Goal: Understand process/instructions: Learn how to perform a task or action

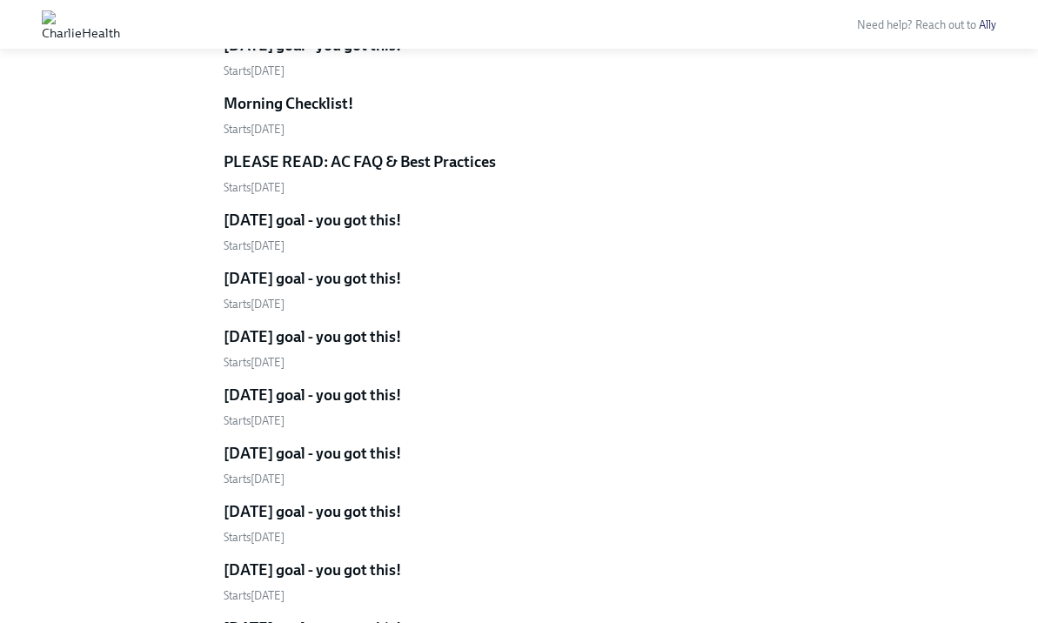
scroll to position [2494, 0]
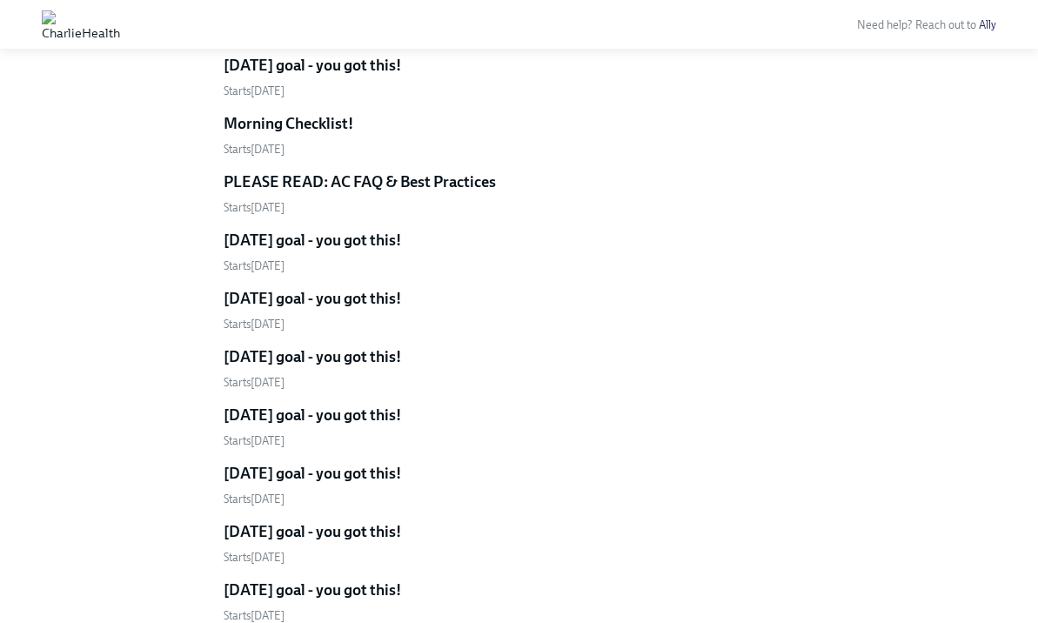
click at [420, 186] on h5 "PLEASE READ: AC FAQ & Best Practices" at bounding box center [360, 181] width 272 height 21
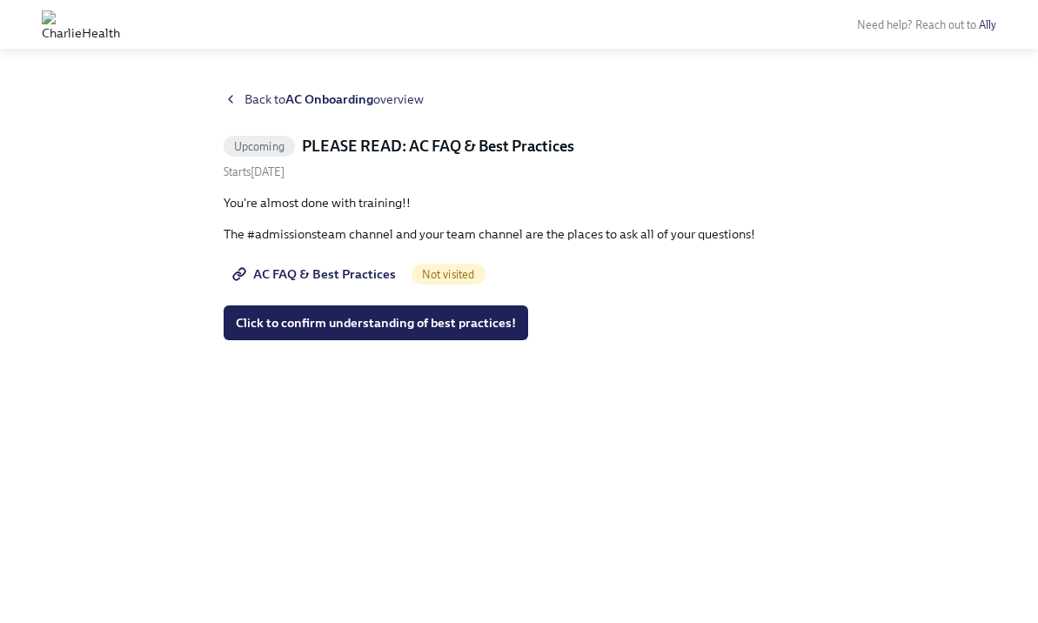
click at [229, 98] on icon at bounding box center [230, 99] width 3 height 7
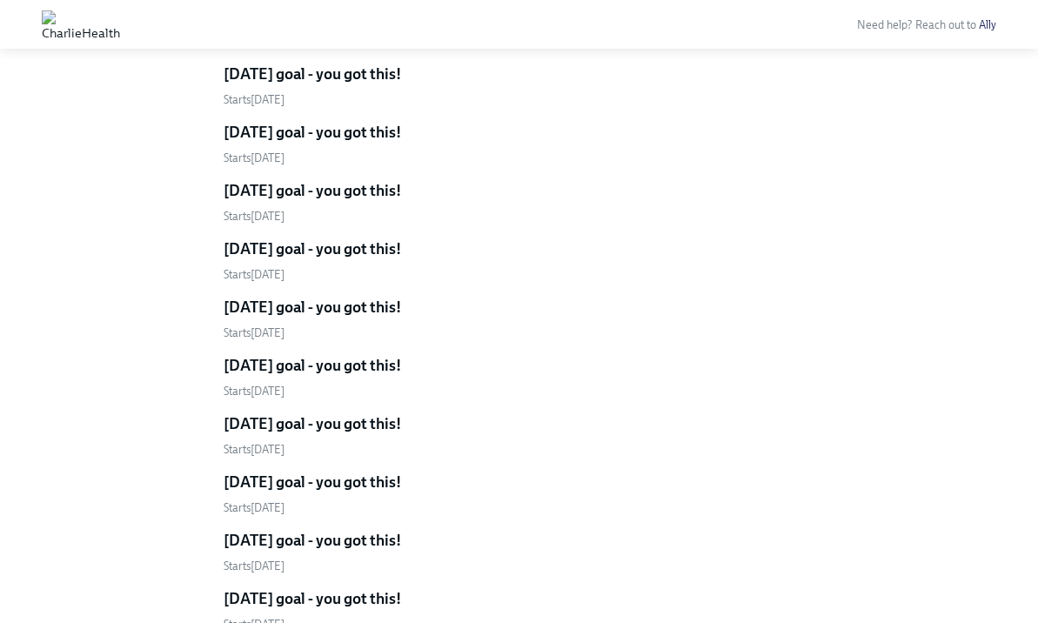
scroll to position [3055, 0]
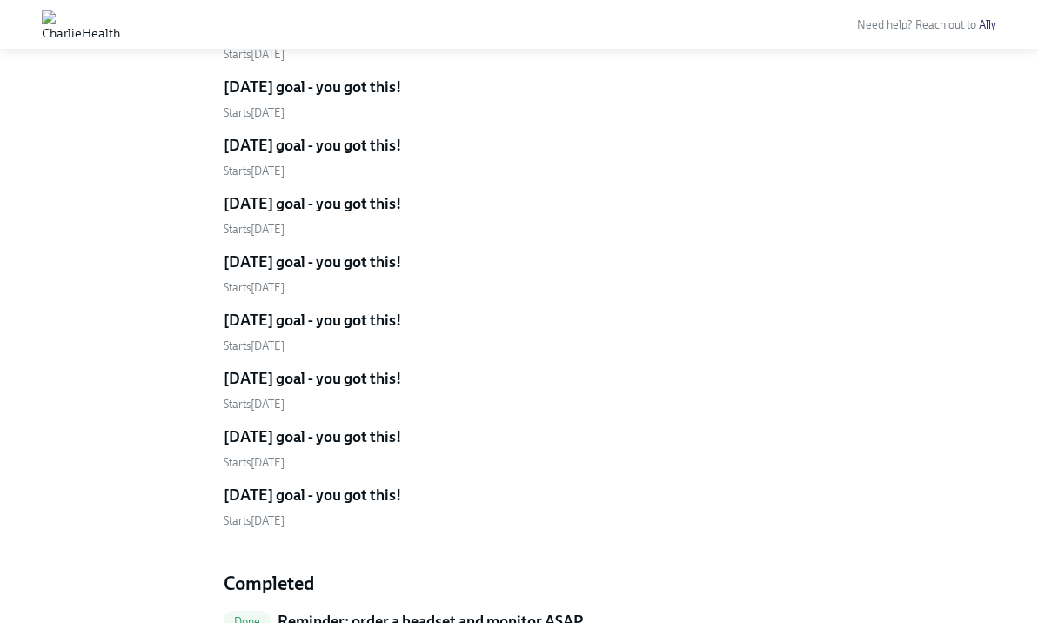
click at [326, 385] on h5 "[DATE] goal - you got this!" at bounding box center [312, 378] width 177 height 21
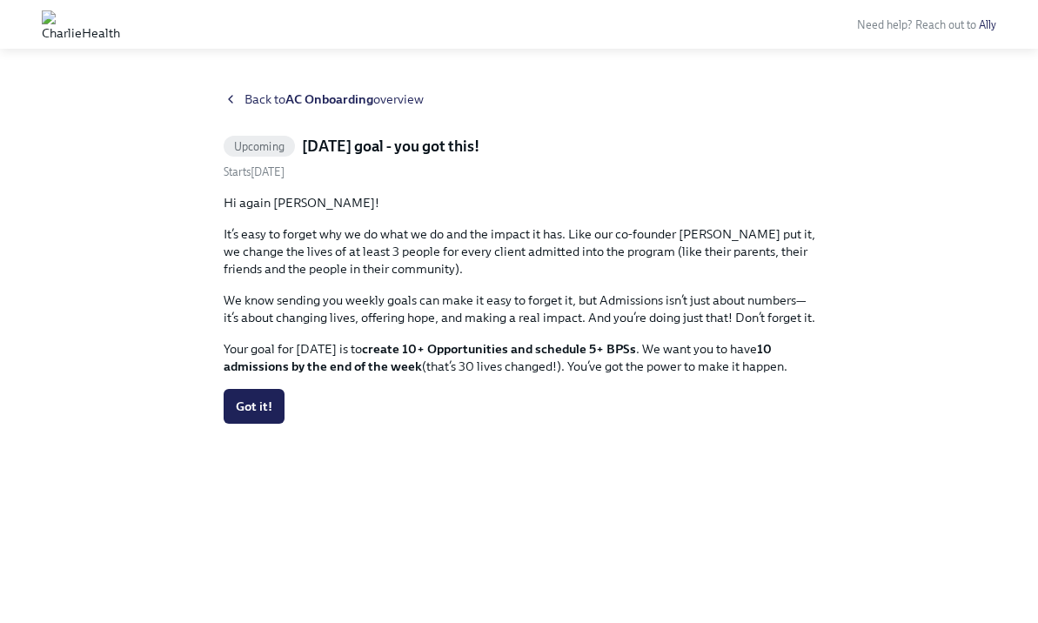
click at [231, 97] on icon at bounding box center [231, 99] width 14 height 14
